Goal: Find specific page/section: Find specific page/section

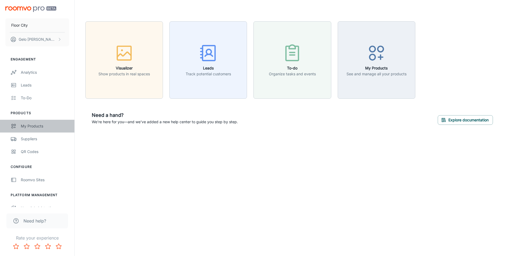
click at [33, 124] on div "My Products" at bounding box center [45, 126] width 48 height 6
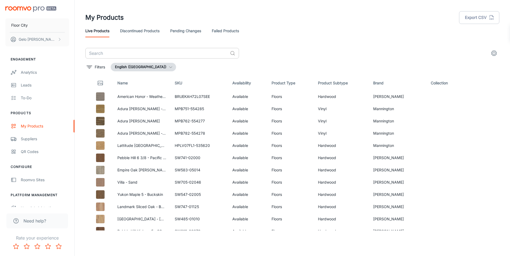
click at [135, 49] on input "text" at bounding box center [156, 53] width 142 height 11
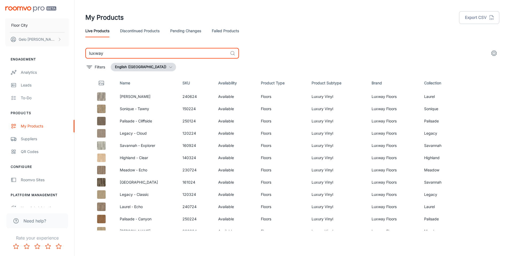
type input "luxway"
